Goal: Information Seeking & Learning: Learn about a topic

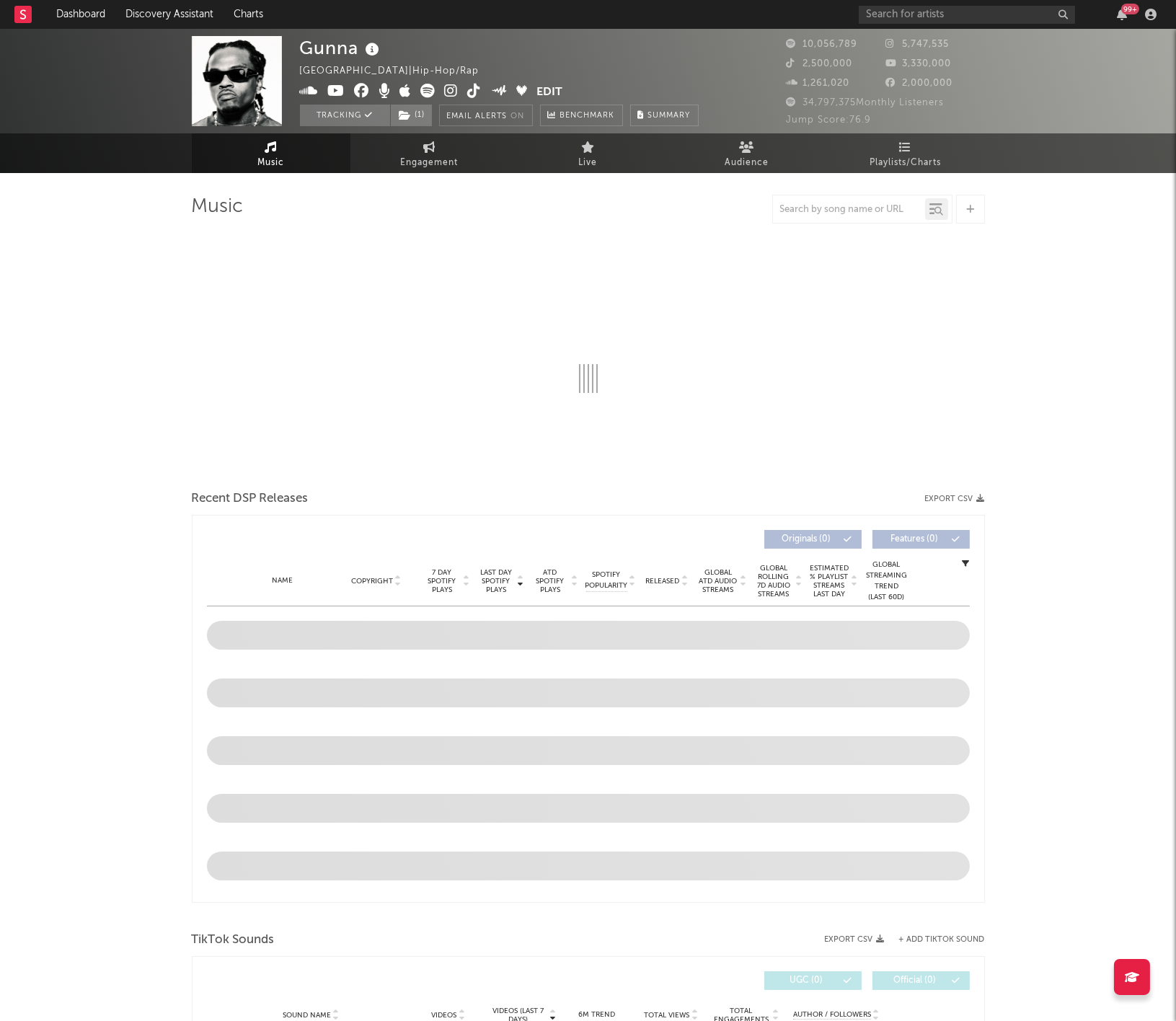
select select "6m"
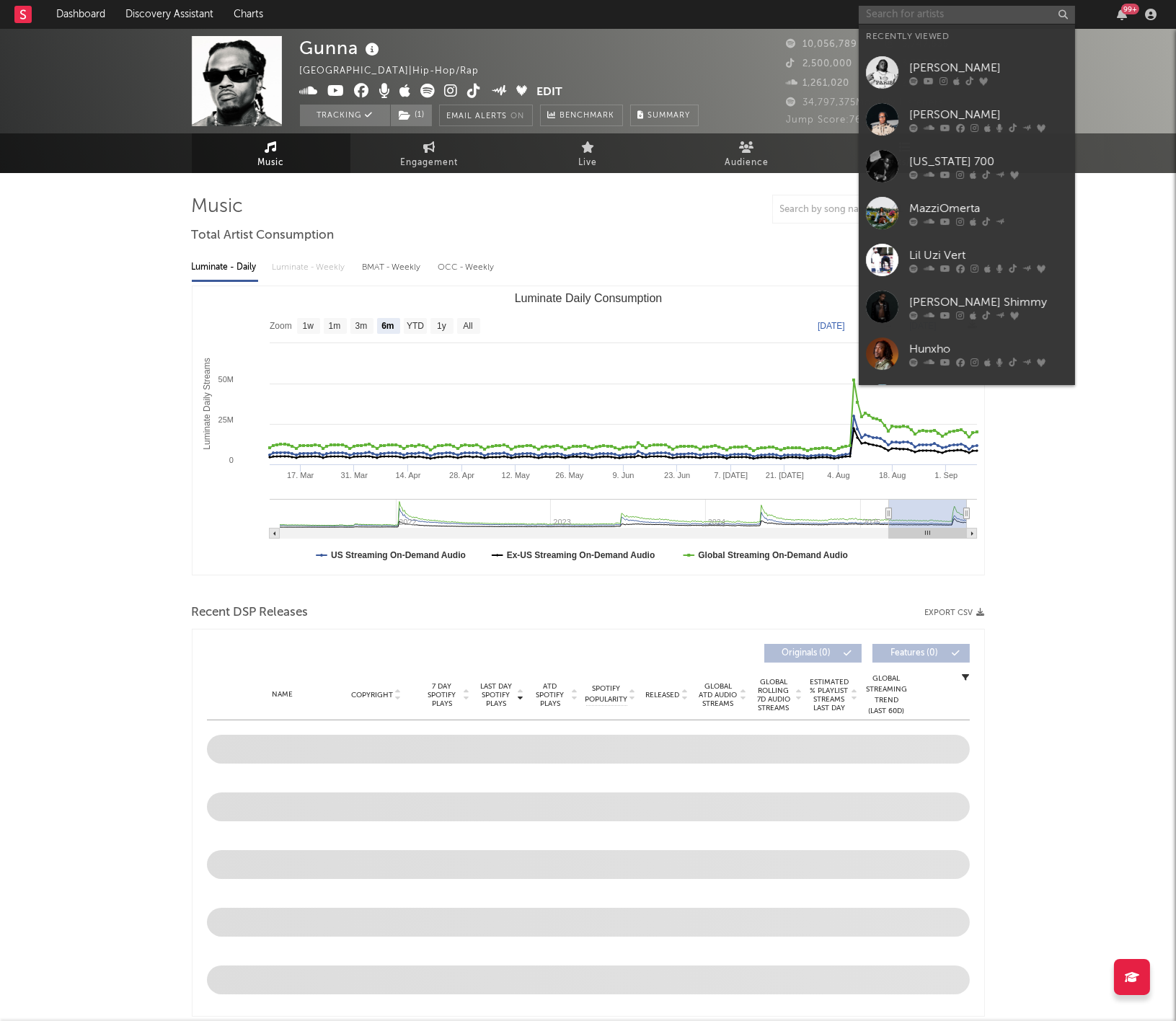
click at [909, 8] on input "text" at bounding box center [967, 15] width 217 height 18
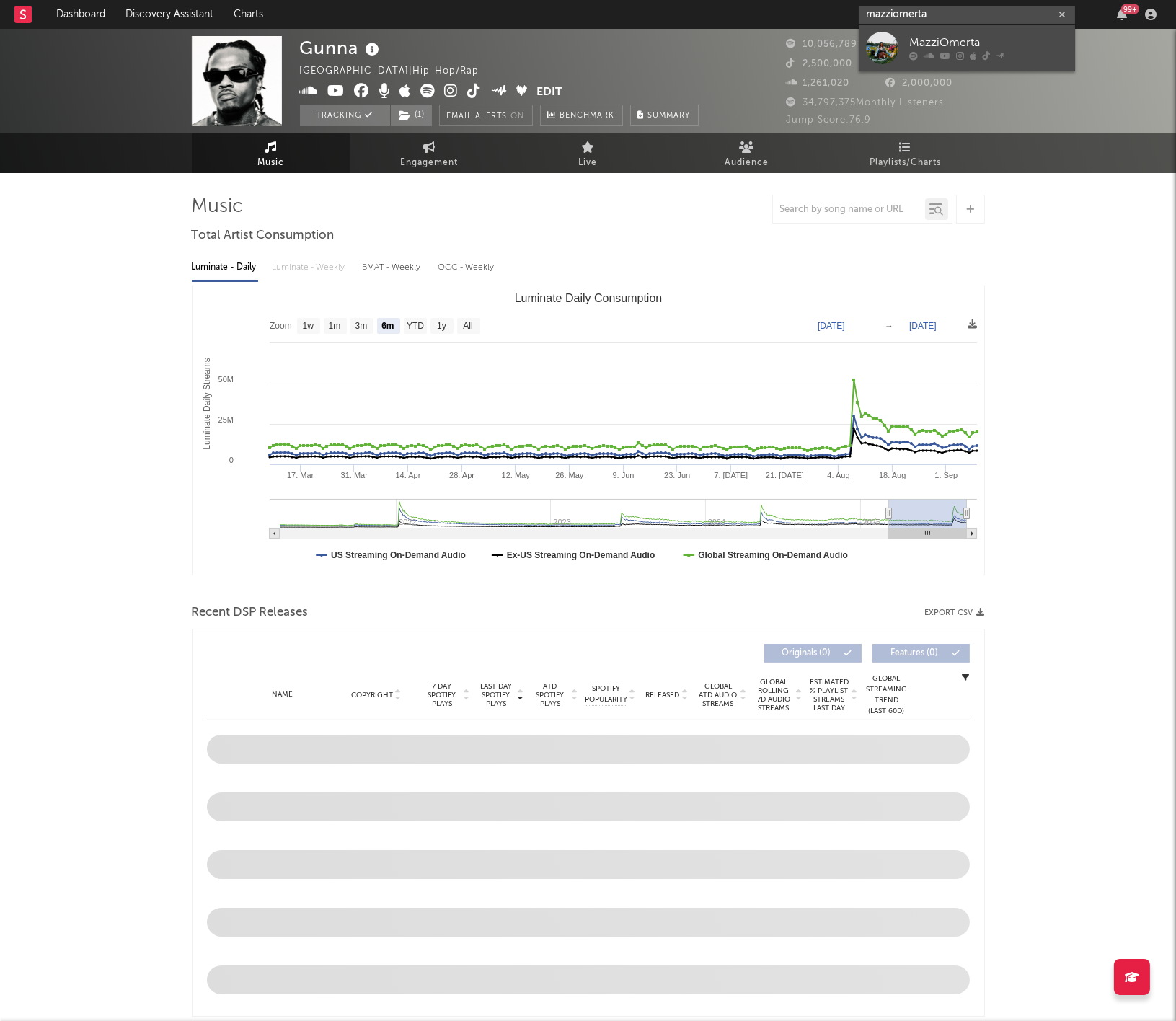
type input "mazziomerta"
click at [912, 29] on link "MazziOmerta" at bounding box center [967, 48] width 217 height 47
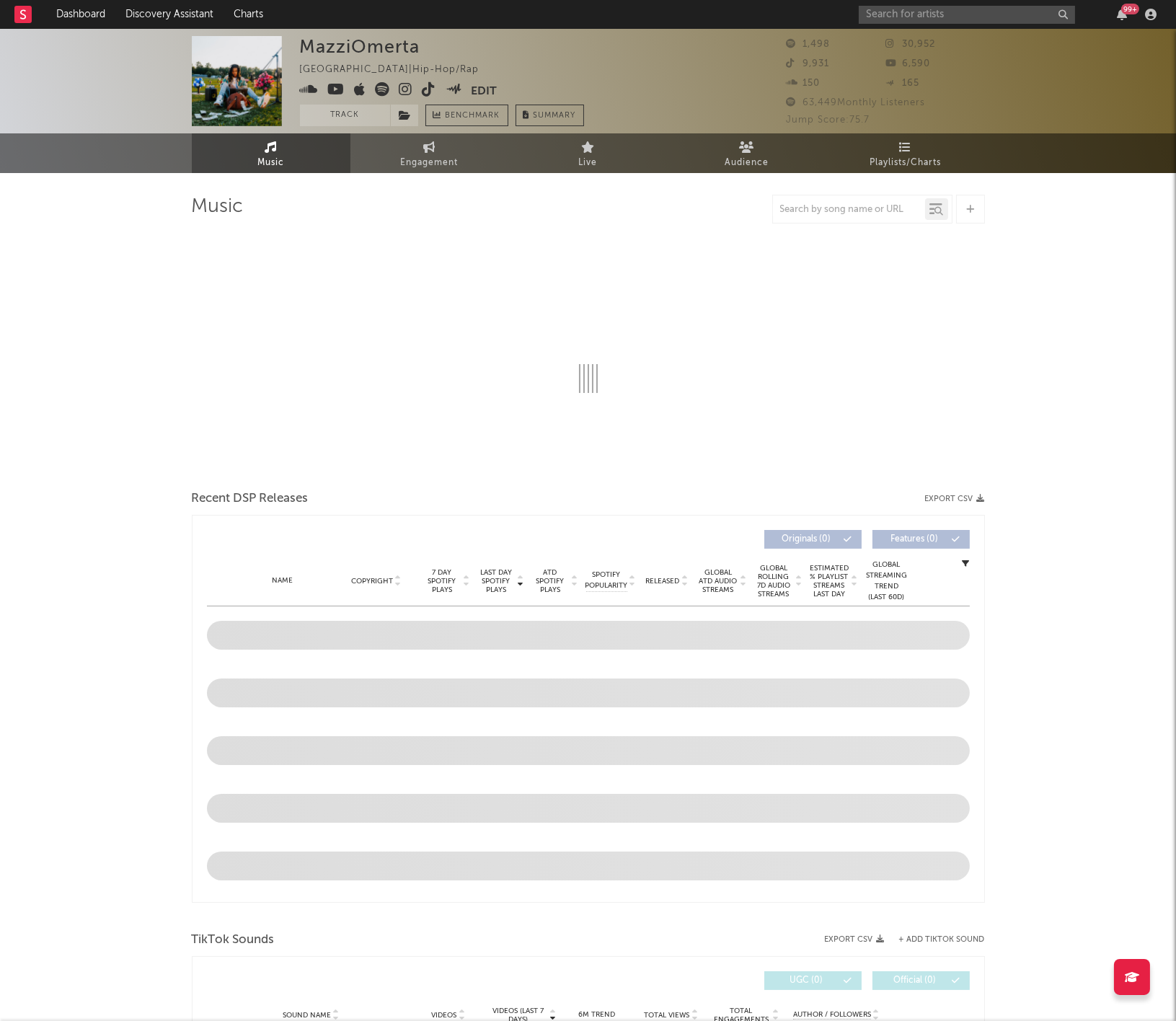
select select "6m"
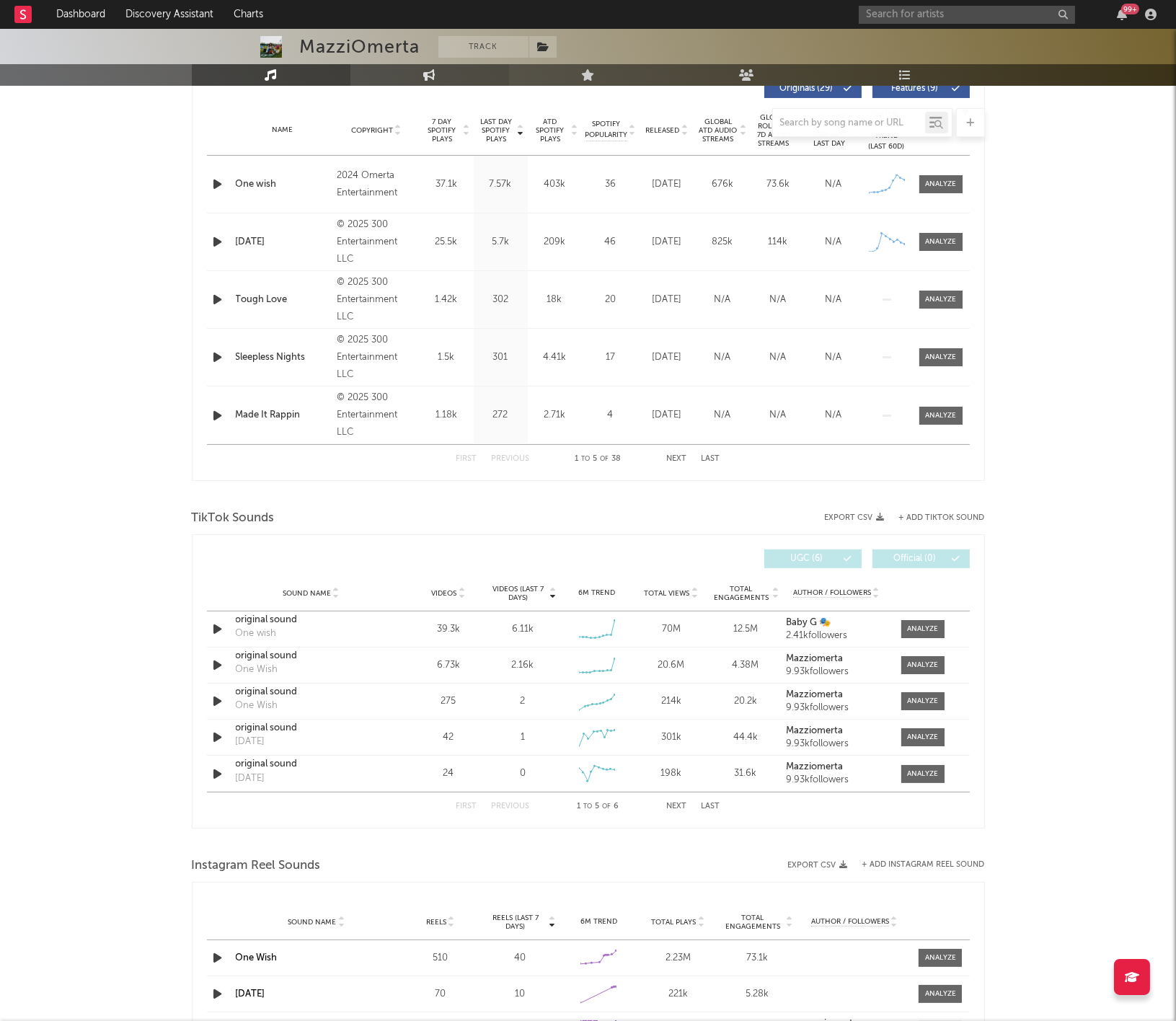
scroll to position [563, 0]
click at [464, 72] on link "Engagement" at bounding box center [429, 75] width 159 height 22
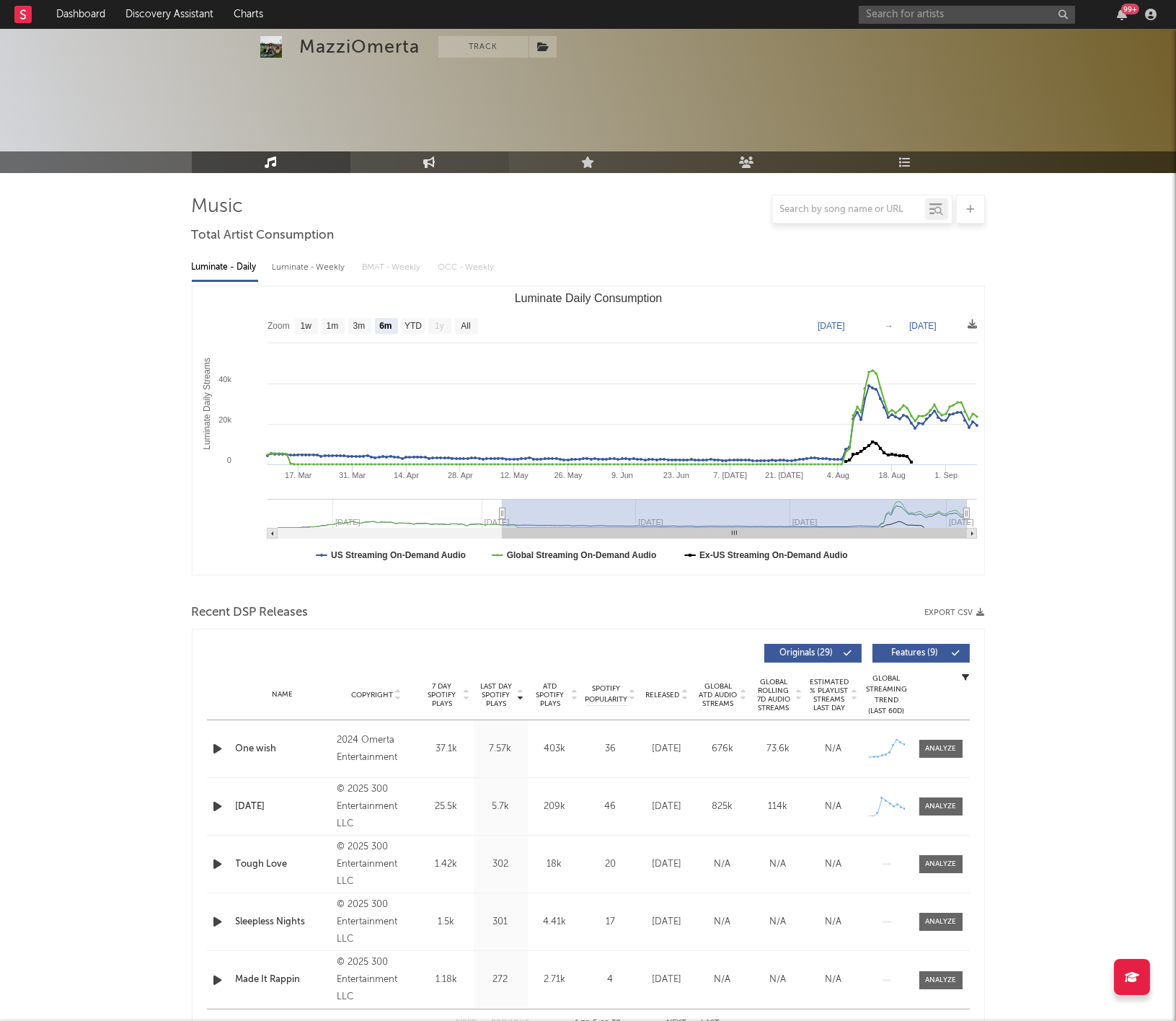
select select "1w"
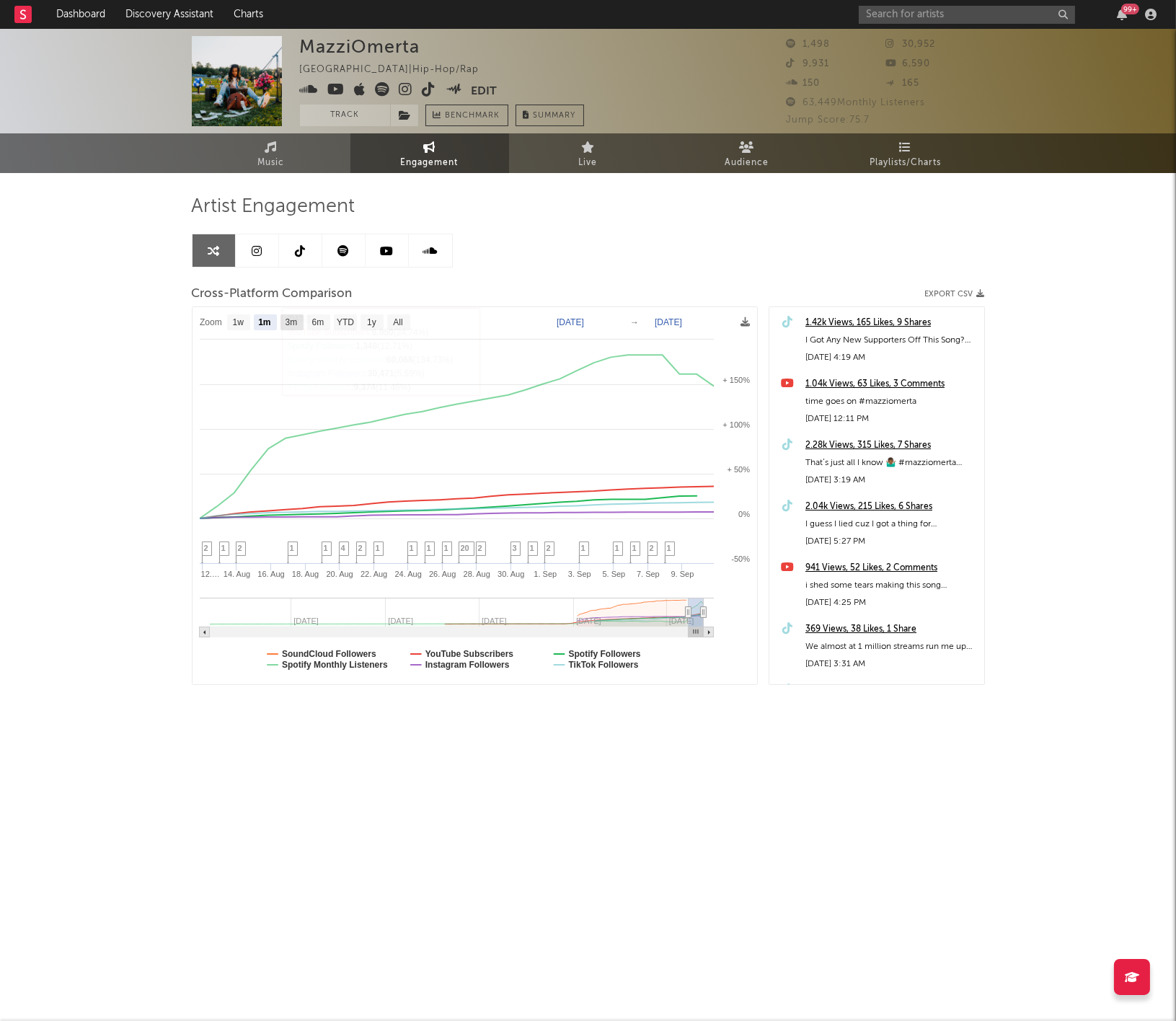
click at [295, 325] on text "3m" at bounding box center [291, 322] width 12 height 10
select select "3m"
type input "[DATE]"
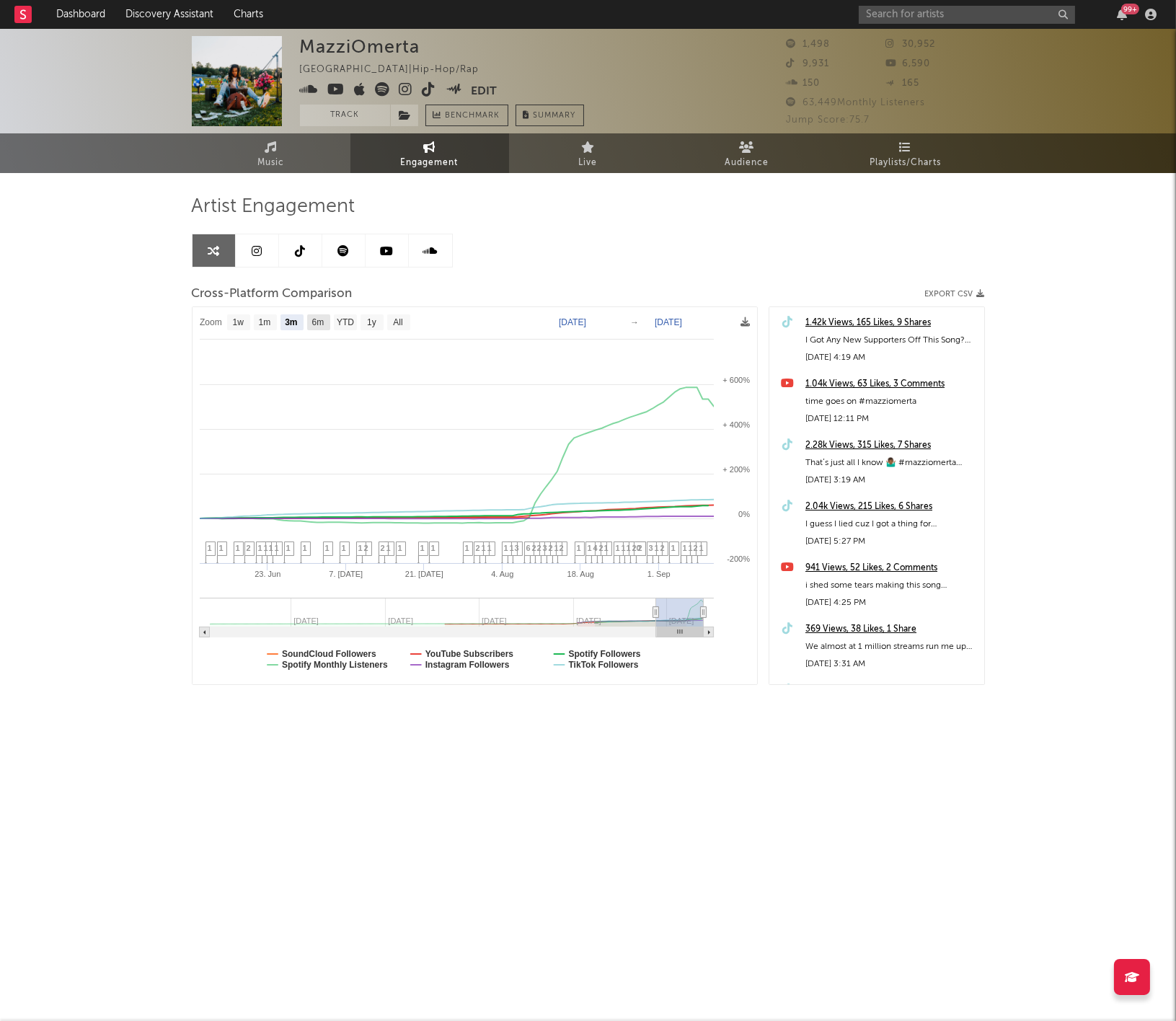
click at [319, 321] on text "6m" at bounding box center [318, 322] width 12 height 10
select select "6m"
type input "[DATE]"
select select "6m"
